Goal: Check status

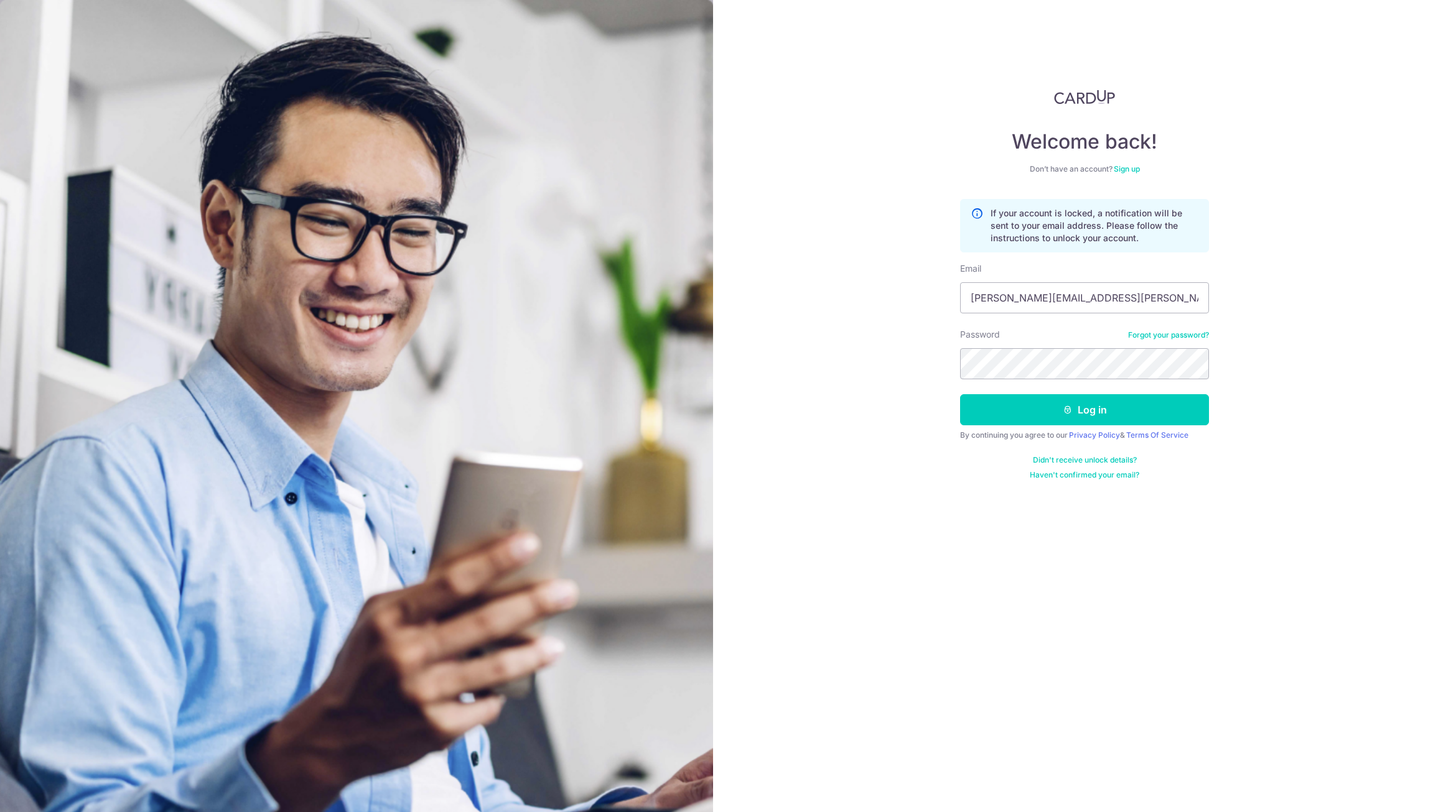
type input "[PERSON_NAME][EMAIL_ADDRESS][PERSON_NAME][DOMAIN_NAME]"
click at [1000, 409] on button "Log in" at bounding box center [1084, 410] width 249 height 31
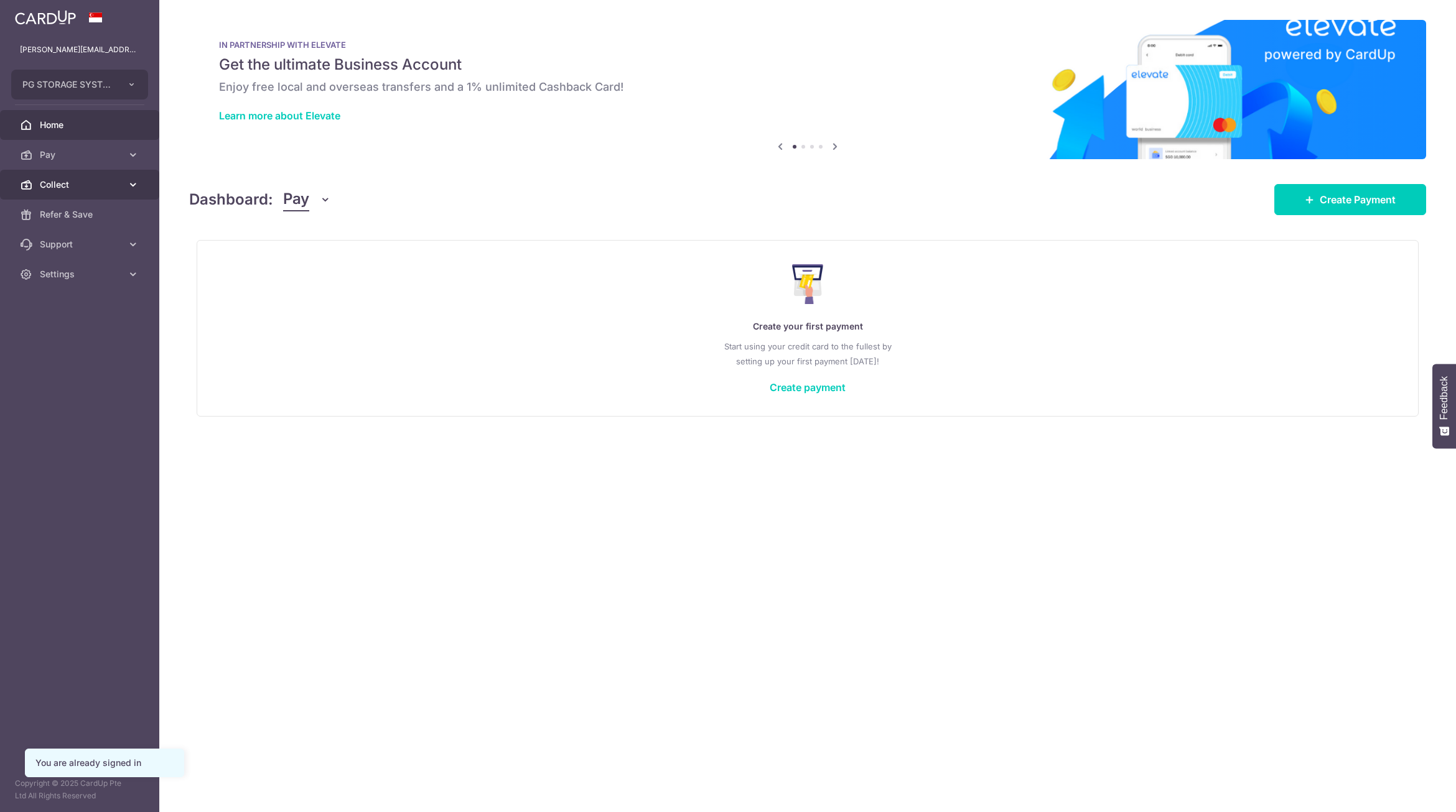
click at [80, 190] on span "Collect" at bounding box center [81, 184] width 82 height 12
click at [58, 215] on span "Dashboard" at bounding box center [81, 214] width 82 height 12
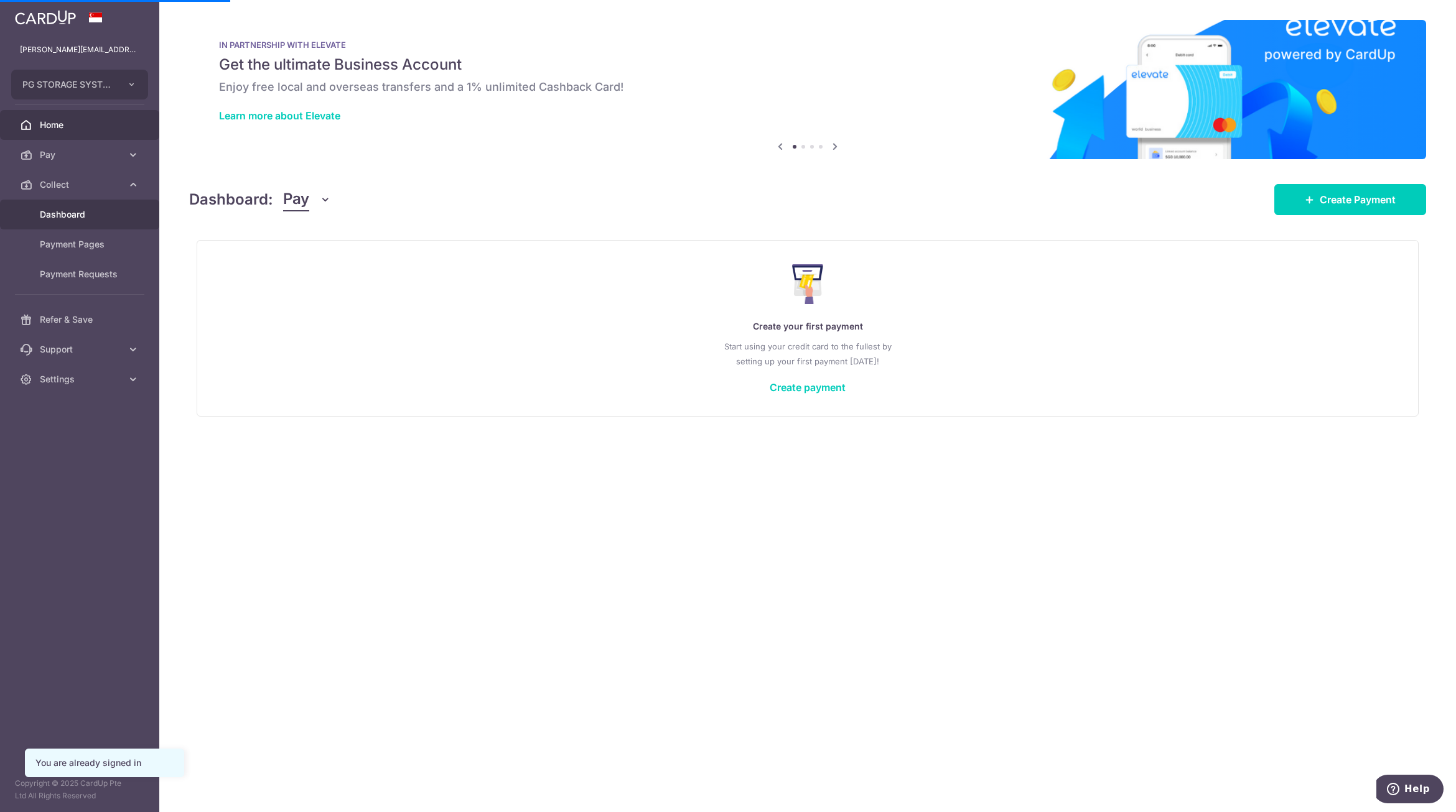
click at [77, 215] on span "Dashboard" at bounding box center [81, 214] width 82 height 12
click at [58, 215] on span "Dashboard" at bounding box center [81, 214] width 82 height 12
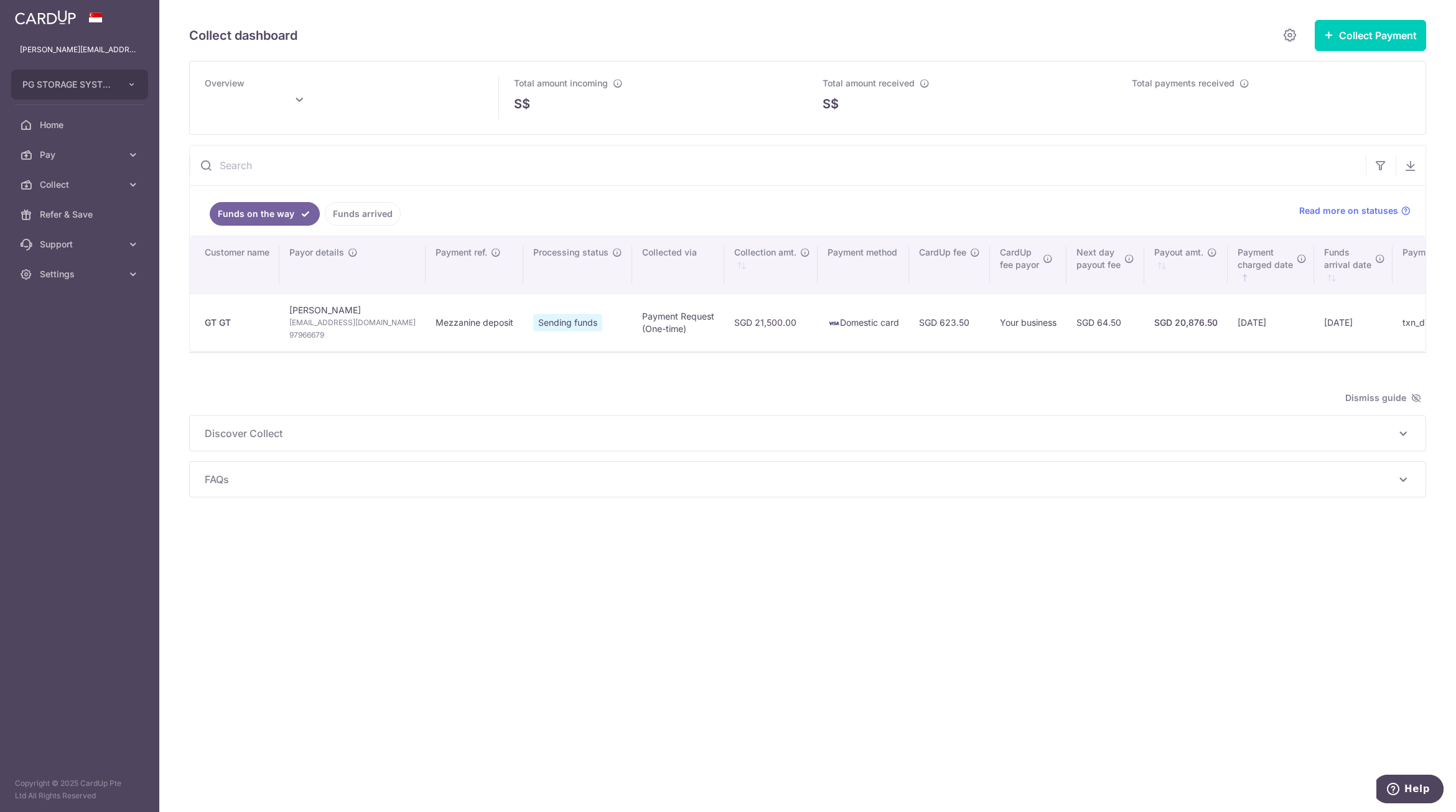
type input "[DATE]"
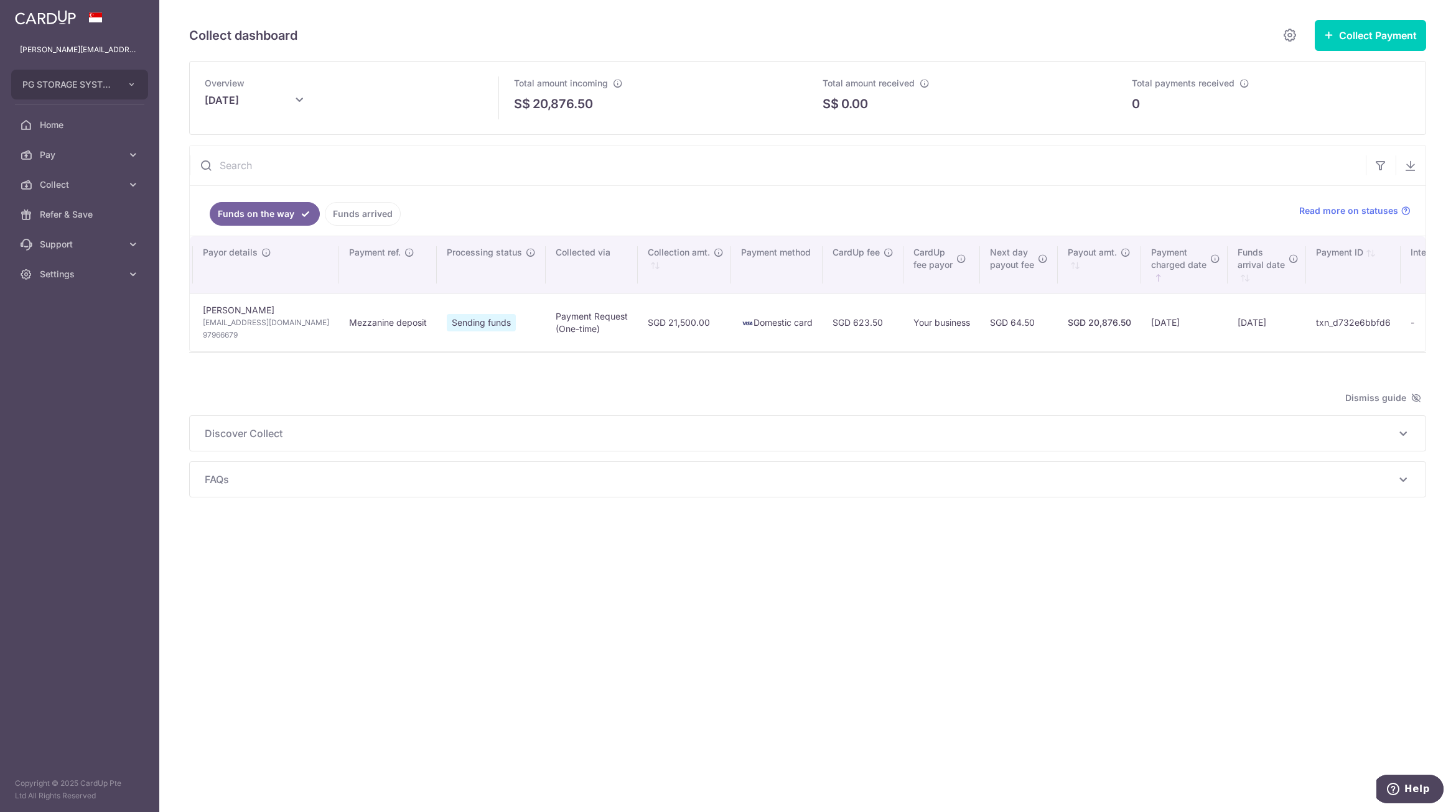
click at [1306, 324] on td "txn_d732e6bbfd6" at bounding box center [1353, 322] width 95 height 58
click at [361, 218] on link "Funds arrived" at bounding box center [363, 214] width 76 height 24
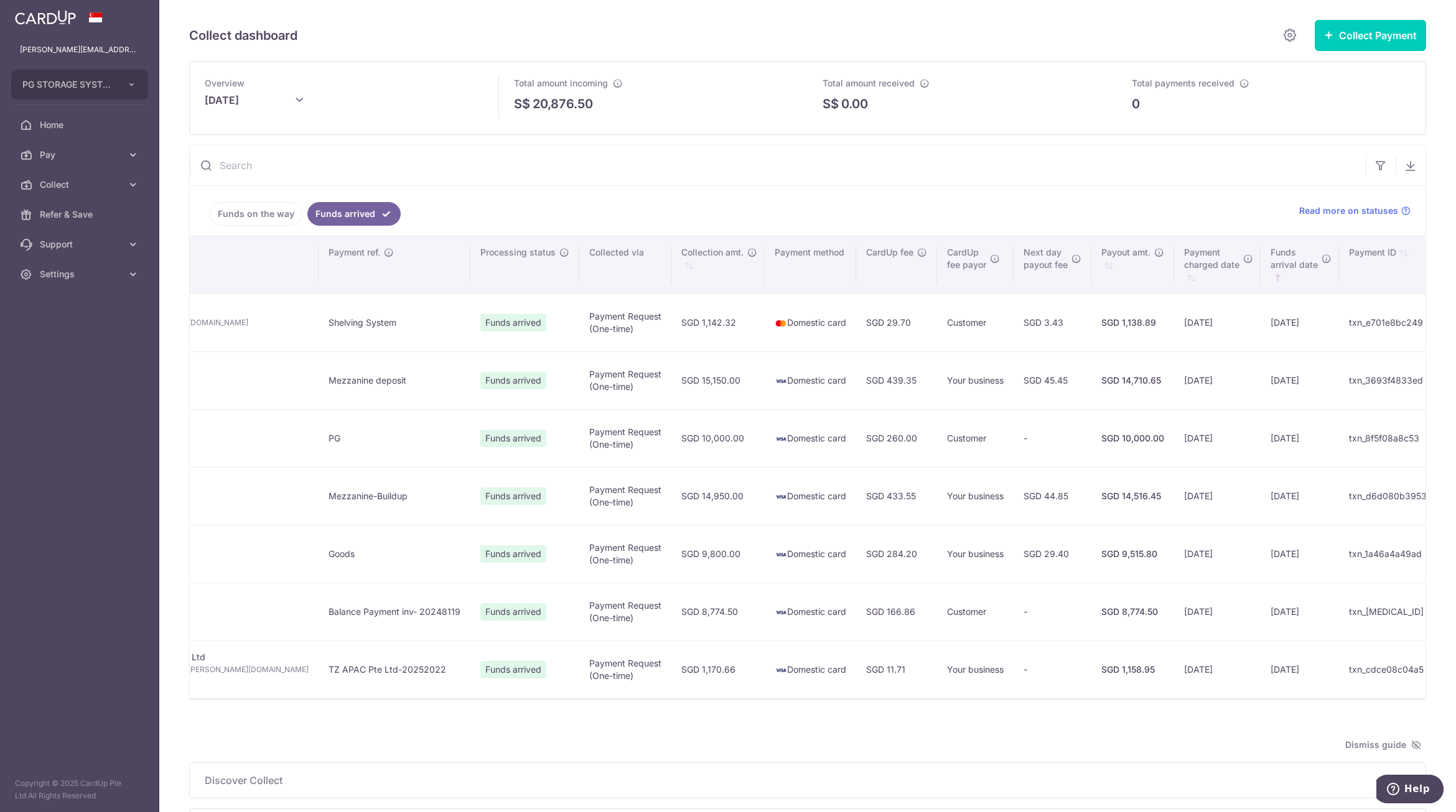
scroll to position [0, 313]
